Goal: Participate in discussion

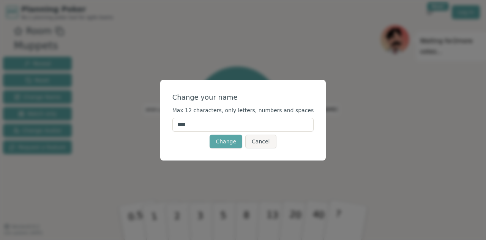
click at [226, 125] on input "****" at bounding box center [243, 125] width 142 height 14
type input "******"
click at [230, 139] on button "Change" at bounding box center [226, 141] width 33 height 14
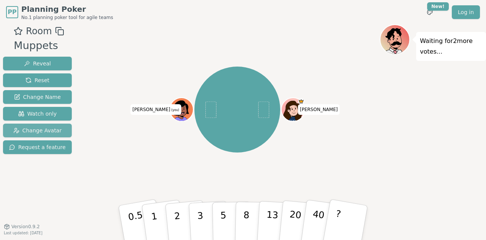
click at [50, 127] on span "Change Avatar" at bounding box center [37, 130] width 49 height 8
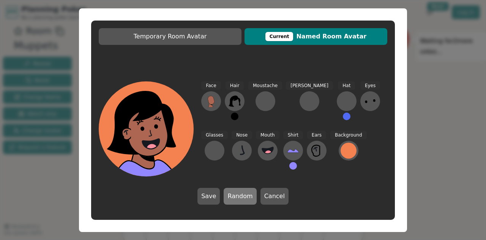
click at [230, 191] on button "Random" at bounding box center [240, 196] width 33 height 17
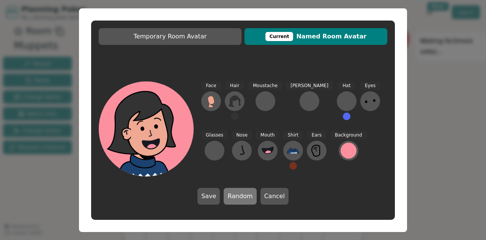
drag, startPoint x: 230, startPoint y: 191, endPoint x: 229, endPoint y: 196, distance: 4.8
drag, startPoint x: 229, startPoint y: 196, endPoint x: 243, endPoint y: 199, distance: 14.8
click at [243, 199] on button "Random" at bounding box center [240, 196] width 33 height 17
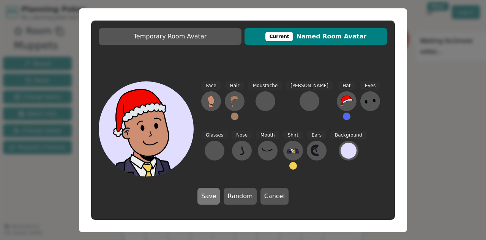
click at [210, 197] on button "Save" at bounding box center [208, 196] width 22 height 17
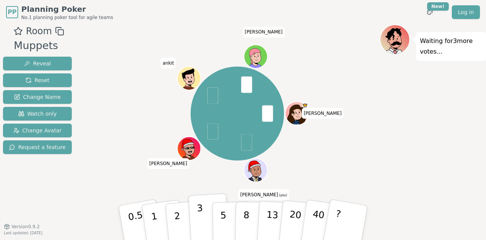
click at [200, 218] on p "3" at bounding box center [201, 222] width 8 height 41
click at [195, 211] on button "3" at bounding box center [208, 222] width 41 height 59
click at [201, 215] on p "3" at bounding box center [201, 222] width 8 height 41
click at [181, 220] on button "2" at bounding box center [185, 223] width 43 height 60
click at [170, 214] on button "2" at bounding box center [185, 223] width 43 height 60
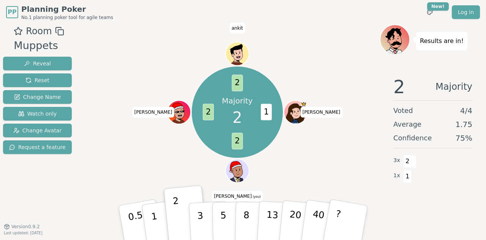
click at [482, 174] on div "2 Majority Voted 4 / 4 Average 1.75 Confidence 75 % 3 x 2 1 x 1" at bounding box center [433, 146] width 106 height 152
